Goal: Book appointment/travel/reservation

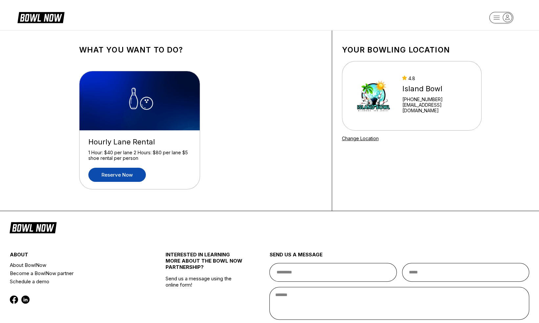
click at [129, 178] on link "Reserve now" at bounding box center [116, 175] width 57 height 14
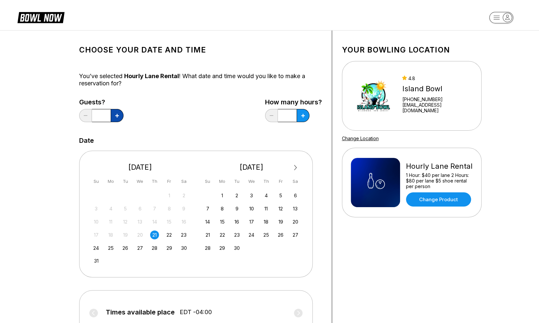
click at [113, 116] on button at bounding box center [117, 115] width 13 height 13
type input "*"
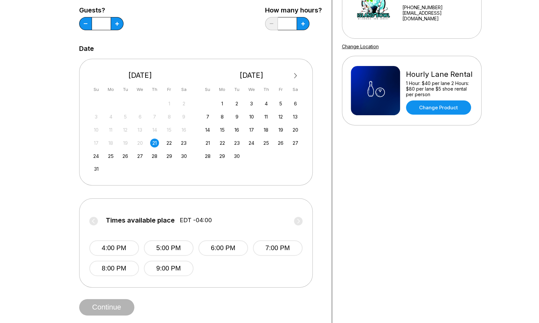
scroll to position [93, 0]
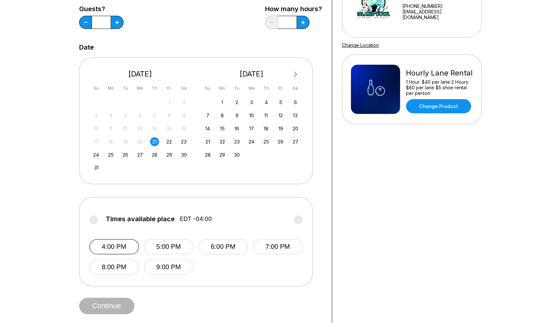
click at [105, 245] on button "4:00 PM" at bounding box center [114, 246] width 50 height 15
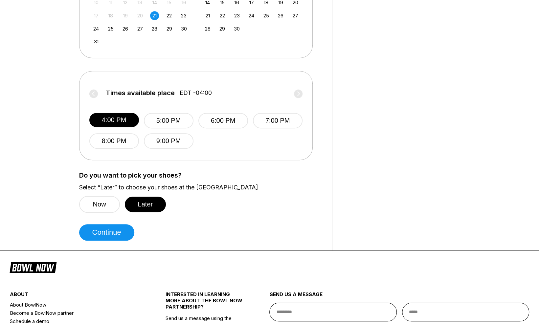
scroll to position [225, 0]
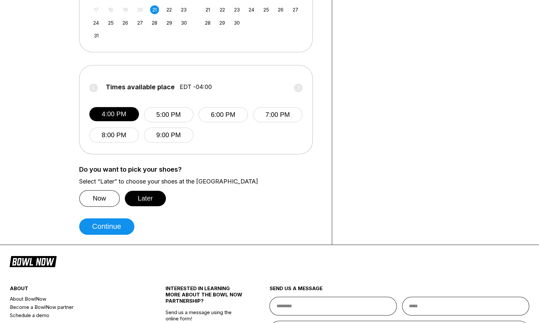
click at [98, 202] on button "Now" at bounding box center [99, 198] width 41 height 17
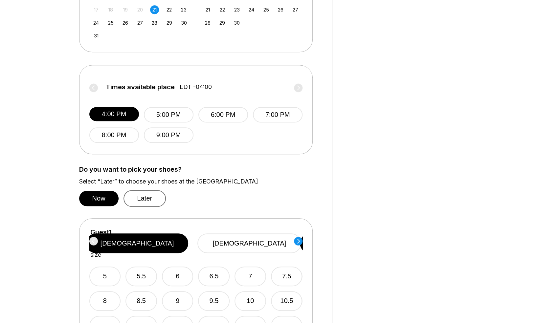
click at [147, 204] on button "Later" at bounding box center [145, 198] width 43 height 17
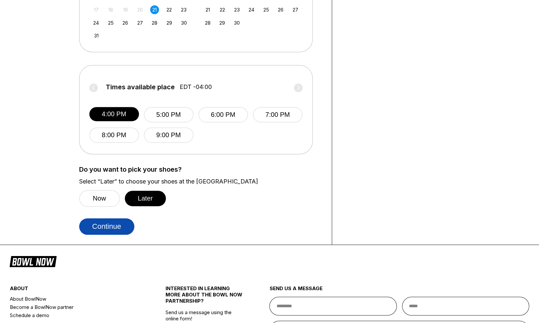
click at [122, 224] on button "Continue" at bounding box center [106, 226] width 55 height 16
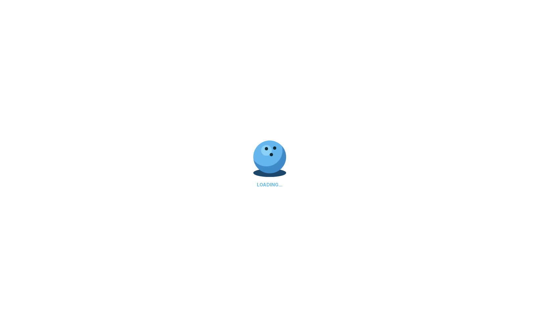
scroll to position [0, 0]
select select "**"
